Goal: Task Accomplishment & Management: Complete application form

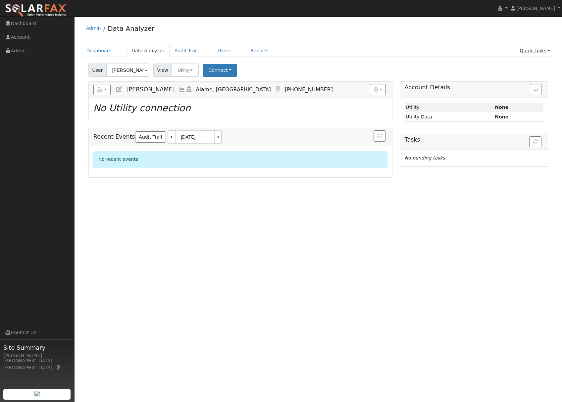
click at [528, 52] on link "Quick Links" at bounding box center [534, 51] width 40 height 12
click at [516, 66] on link "Quick Add" at bounding box center [521, 64] width 67 height 9
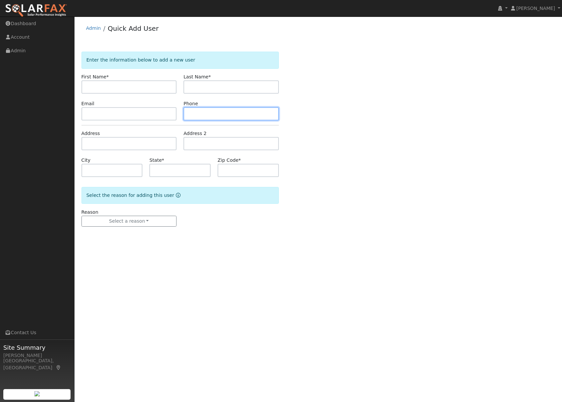
click at [207, 113] on input "text" at bounding box center [230, 113] width 95 height 13
paste input "916-417-0569"
type input "916-417-0569"
click at [105, 113] on input "text" at bounding box center [128, 113] width 95 height 13
paste input "Butch@browardbuilders.com"
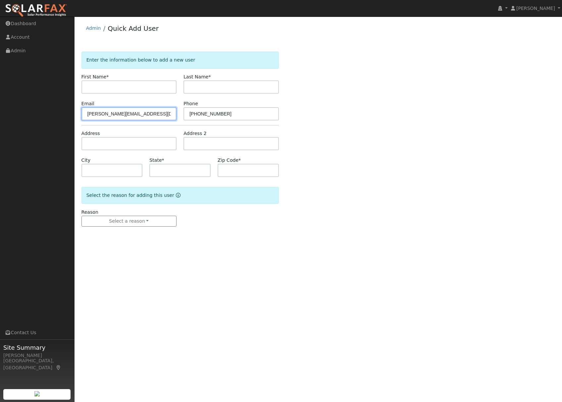
drag, startPoint x: 93, startPoint y: 113, endPoint x: 68, endPoint y: 113, distance: 25.2
click at [68, 113] on div "installed Jeremy Carlock Jeremy Carlock Profile My Company Help Center Terms Of…" at bounding box center [281, 210] width 562 height 386
type input "Butch@browardbuilders.com"
click at [95, 146] on input "text" at bounding box center [128, 143] width 95 height 13
paste input "964 Silverado"
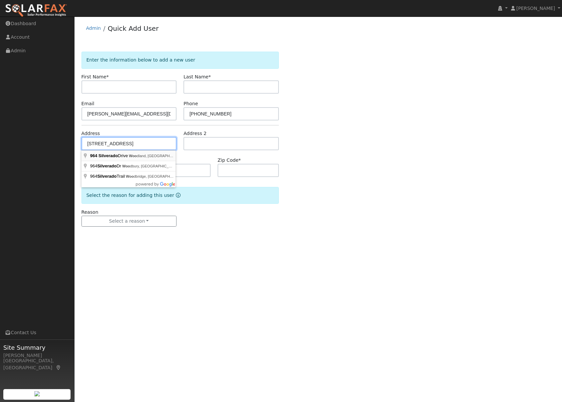
type input "964 Silverado Drive"
type input "Woodland"
type input "CA"
type input "95695"
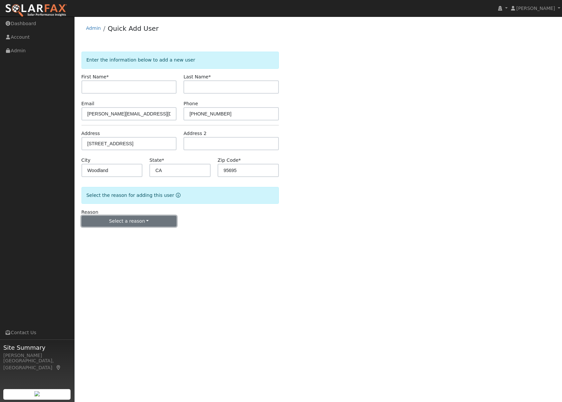
click at [136, 221] on button "Select a reason" at bounding box center [128, 221] width 95 height 11
click at [109, 235] on link "New lead" at bounding box center [118, 234] width 73 height 9
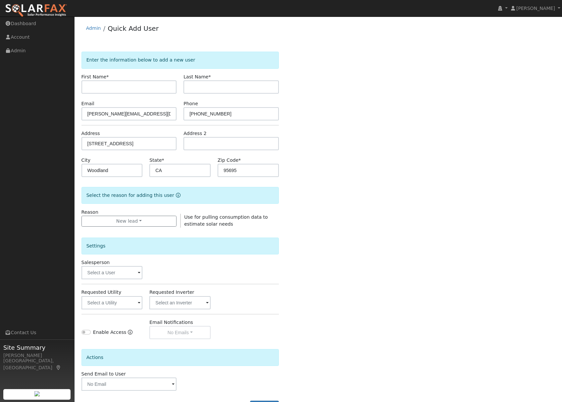
scroll to position [26, 0]
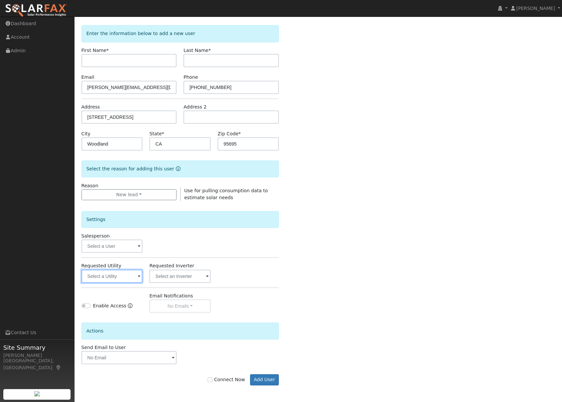
click at [117, 282] on input "text" at bounding box center [111, 276] width 61 height 13
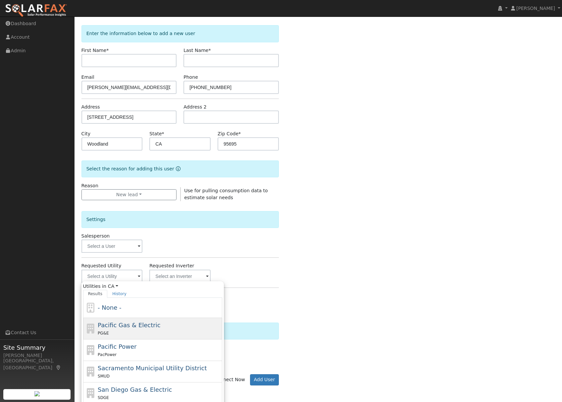
click at [136, 323] on span "Pacific Gas & Electric" at bounding box center [129, 325] width 63 height 7
type input "Pacific Gas & Electric"
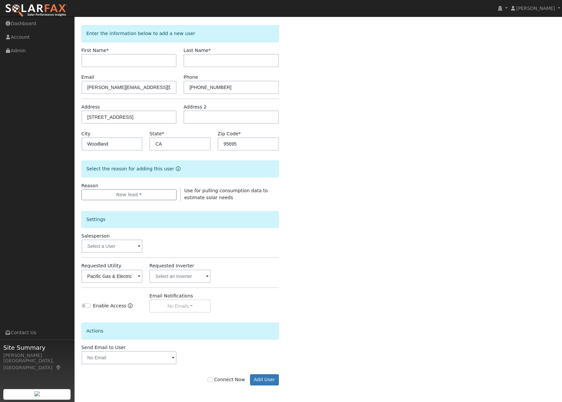
click at [216, 377] on label "Connect Now" at bounding box center [226, 379] width 37 height 7
click at [212, 378] on input "Connect Now" at bounding box center [210, 380] width 5 height 5
checkbox input "true"
click at [281, 374] on div "Connect Now Add User" at bounding box center [180, 374] width 204 height 21
click at [270, 379] on button "Add User" at bounding box center [264, 379] width 29 height 11
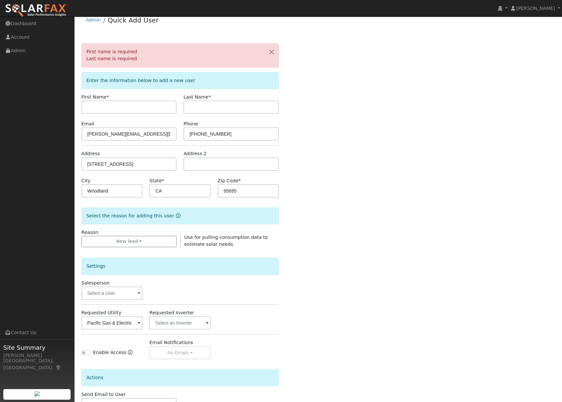
scroll to position [0, 0]
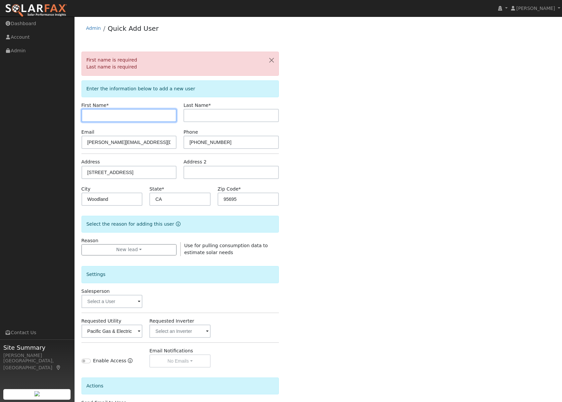
click at [96, 117] on input "text" at bounding box center [128, 115] width 95 height 13
type input "Henry"
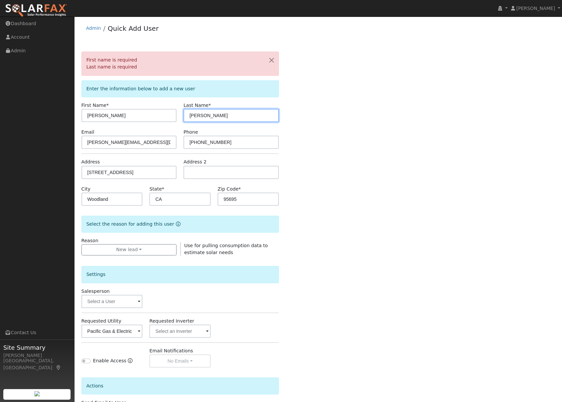
type input "Powell"
click at [295, 257] on div "First name is required Last name is required Enter the information below to add…" at bounding box center [318, 253] width 474 height 402
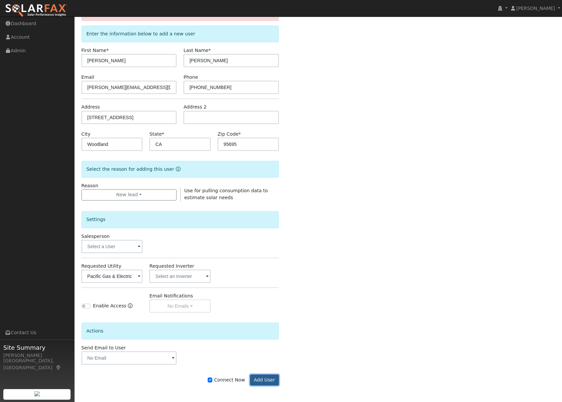
click at [267, 379] on button "Add User" at bounding box center [264, 380] width 29 height 11
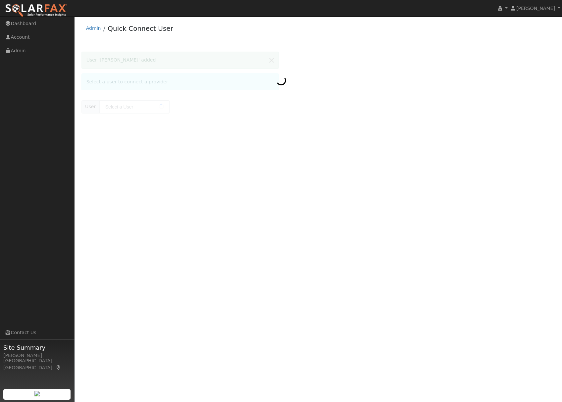
type input "[PERSON_NAME]"
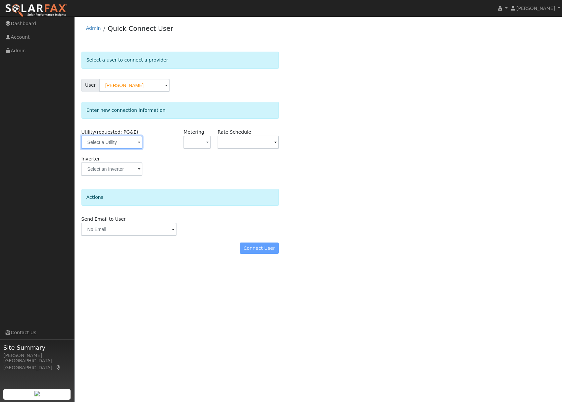
click at [107, 143] on input "text" at bounding box center [111, 142] width 61 height 13
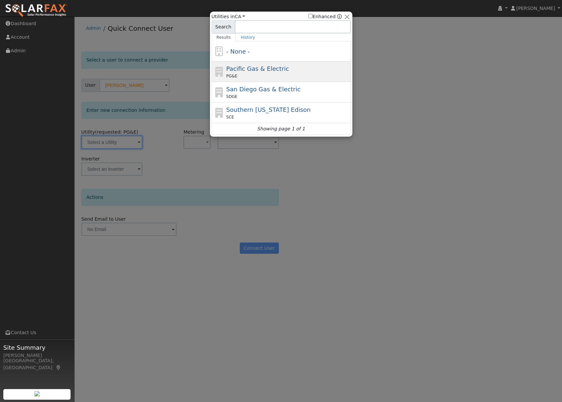
click at [247, 69] on span "Pacific Gas & Electric" at bounding box center [257, 68] width 63 height 7
type input "PG&E"
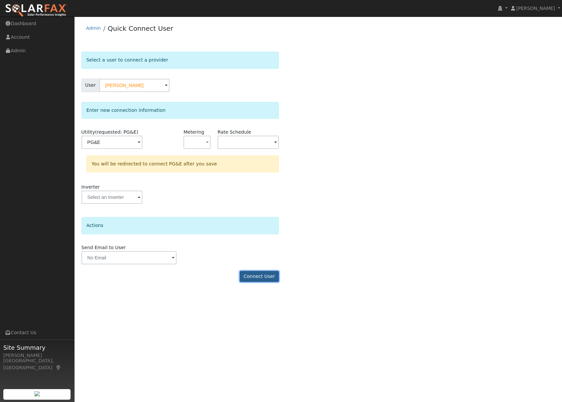
click at [272, 278] on button "Connect User" at bounding box center [259, 276] width 39 height 11
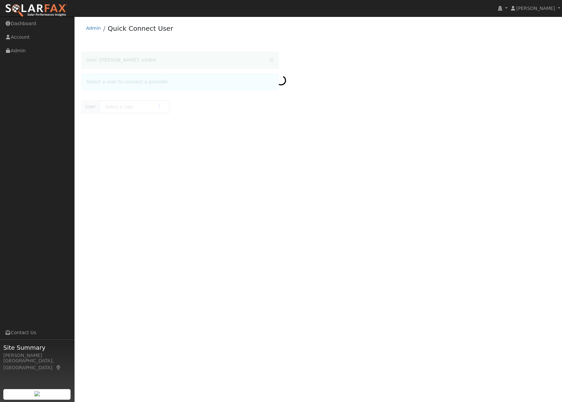
type input "[PERSON_NAME]"
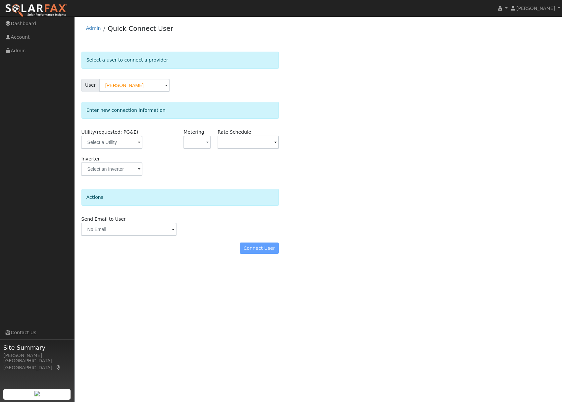
click at [264, 250] on div "Connect User" at bounding box center [180, 248] width 204 height 11
click at [114, 139] on input "text" at bounding box center [111, 142] width 61 height 13
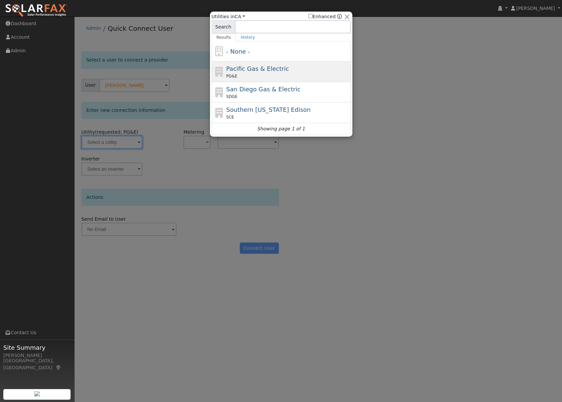
click at [244, 76] on div "PG&E" at bounding box center [287, 76] width 123 height 6
type input "PG&E"
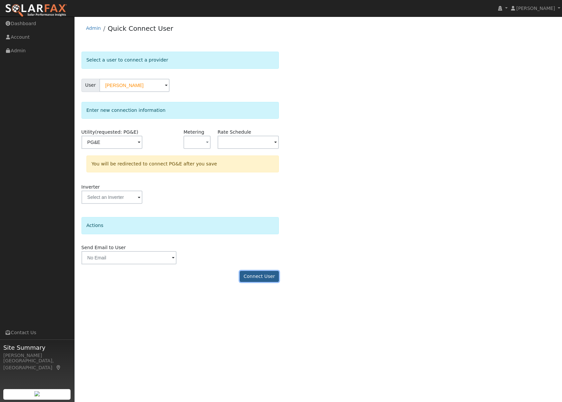
click at [264, 272] on button "Connect User" at bounding box center [259, 276] width 39 height 11
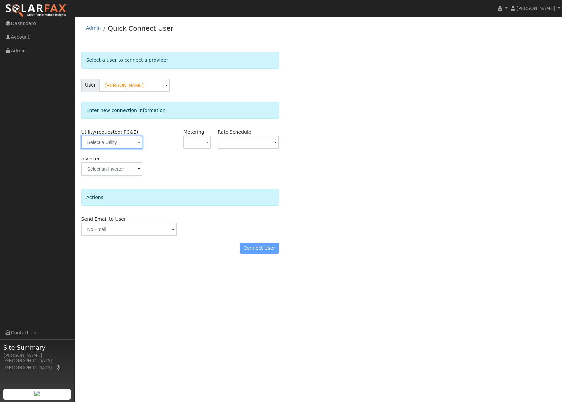
click at [116, 143] on input "text" at bounding box center [111, 142] width 61 height 13
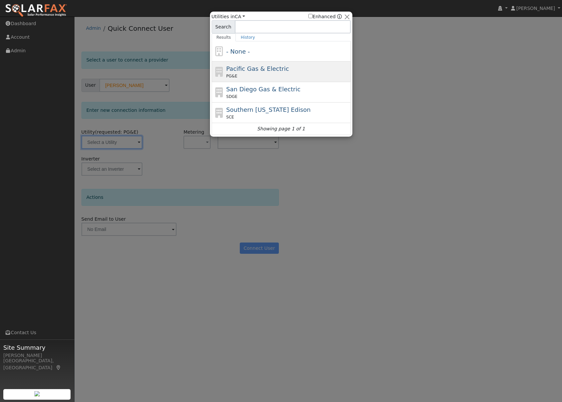
click at [256, 77] on div "PG&E" at bounding box center [287, 76] width 123 height 6
type input "PG&E"
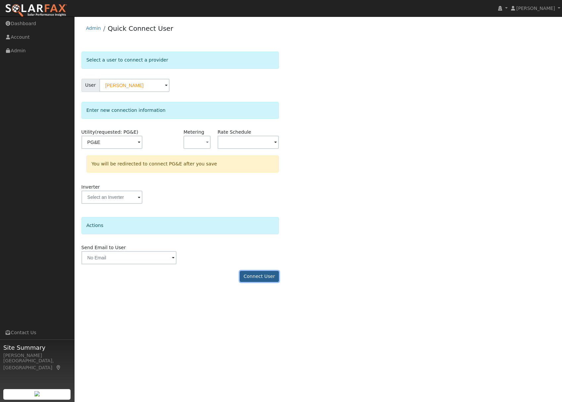
click at [267, 277] on button "Connect User" at bounding box center [259, 276] width 39 height 11
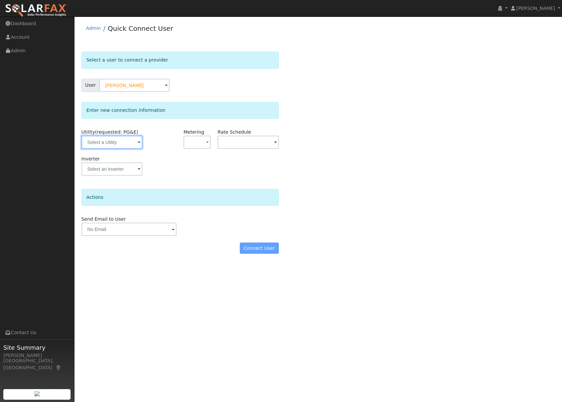
click at [114, 140] on input "text" at bounding box center [111, 142] width 61 height 13
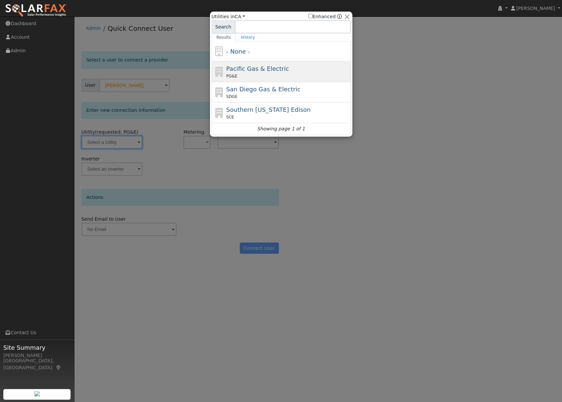
click at [243, 73] on div "PG&E" at bounding box center [287, 76] width 123 height 6
type input "PG&E"
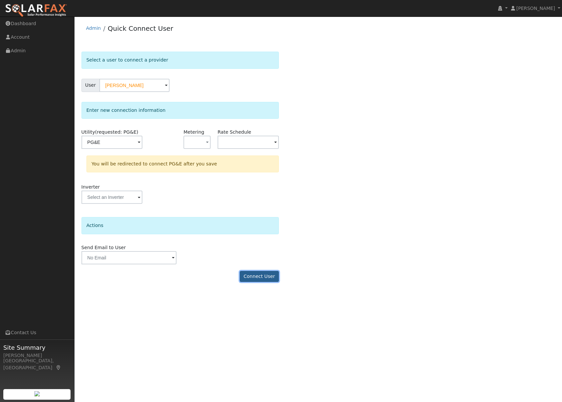
click at [258, 276] on button "Connect User" at bounding box center [259, 276] width 39 height 11
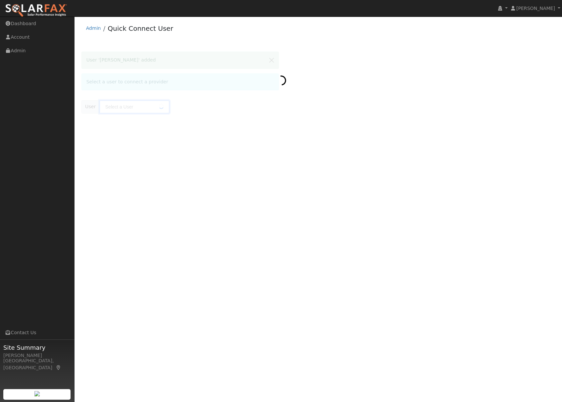
type input "[PERSON_NAME]"
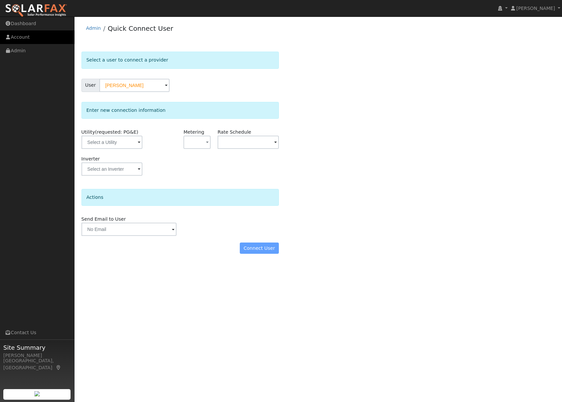
click at [13, 38] on link "Account" at bounding box center [37, 37] width 74 height 14
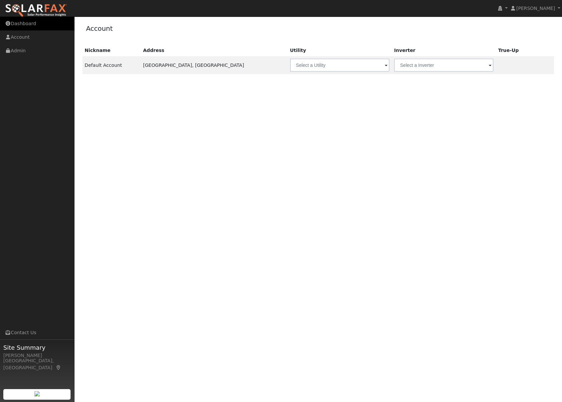
click at [25, 27] on link "Dashboard" at bounding box center [37, 24] width 74 height 14
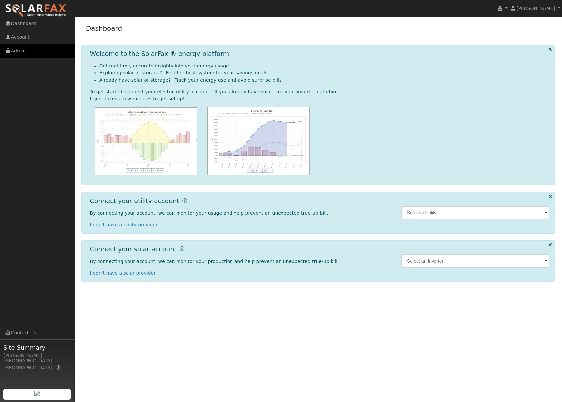
click at [21, 51] on link "Admin" at bounding box center [37, 51] width 74 height 14
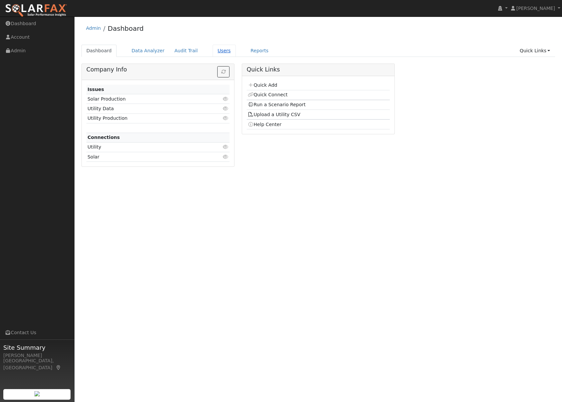
click at [220, 50] on link "Users" at bounding box center [224, 51] width 23 height 12
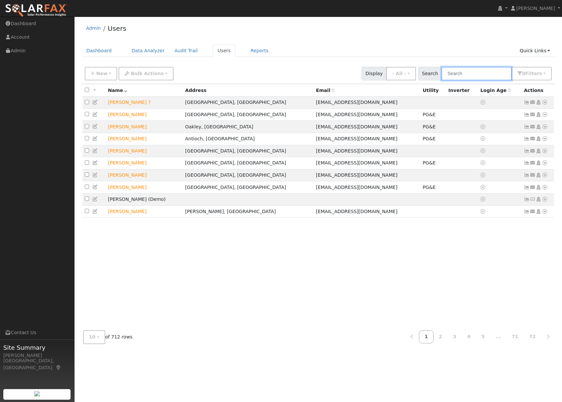
click at [482, 74] on input "text" at bounding box center [476, 74] width 70 height 14
click at [154, 53] on link "Data Analyzer" at bounding box center [147, 51] width 43 height 12
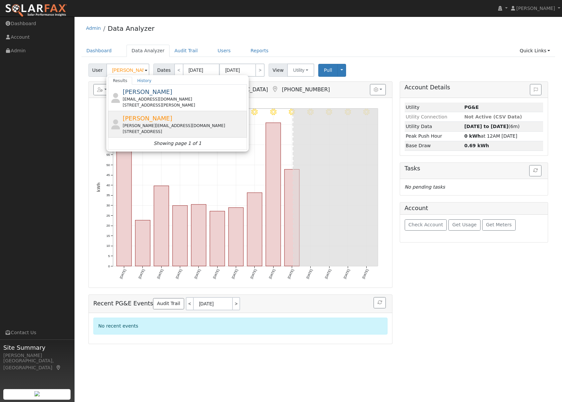
click at [148, 117] on span "[PERSON_NAME]" at bounding box center [147, 118] width 50 height 7
type input "[PERSON_NAME]"
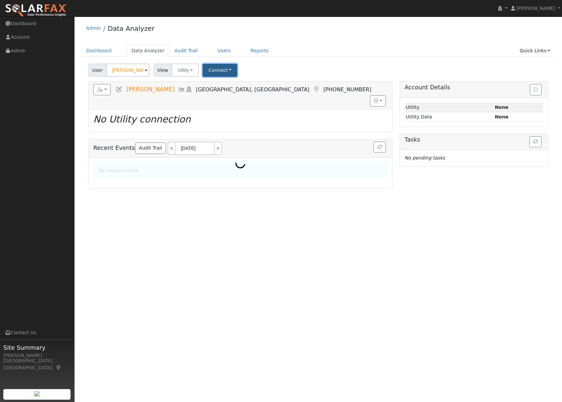
click at [226, 71] on button "Connect" at bounding box center [220, 70] width 34 height 13
click at [238, 81] on link "Select a Provider" at bounding box center [229, 84] width 52 height 9
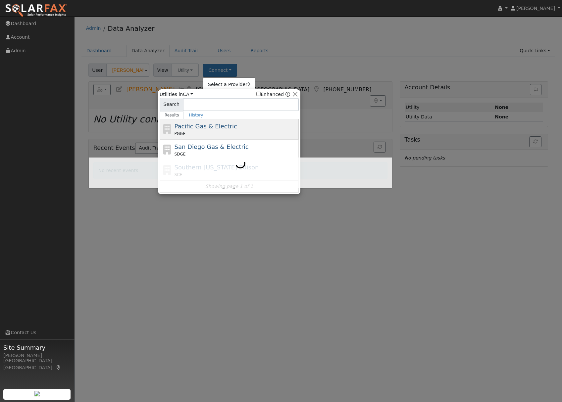
click at [209, 128] on span "Pacific Gas & Electric" at bounding box center [205, 126] width 63 height 7
